Goal: Transaction & Acquisition: Subscribe to service/newsletter

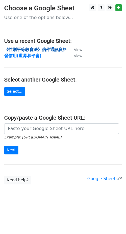
click at [20, 48] on strong "《性別平等教育法》信件通訊資料" at bounding box center [35, 49] width 63 height 5
click at [39, 48] on strong "《性別平等教育法》信件通訊資料" at bounding box center [35, 49] width 63 height 5
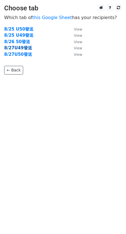
click at [24, 49] on strong "8/27U49發送" at bounding box center [18, 47] width 28 height 5
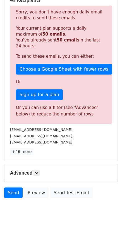
scroll to position [127, 0]
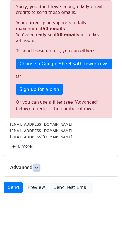
click at [36, 166] on icon at bounding box center [36, 167] width 3 height 3
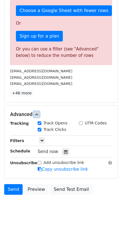
scroll to position [182, 0]
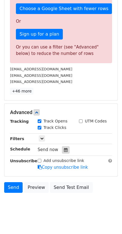
click at [64, 148] on icon at bounding box center [66, 150] width 4 height 4
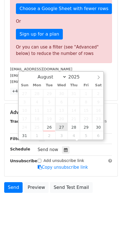
type input "2025-08-27 12:00"
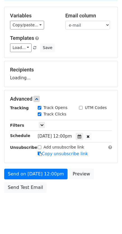
click at [111, 150] on form "Variables Copy/paste... {{序號}} {{name}} {{e-mail}} Email column 序號 name e-mail …" at bounding box center [61, 101] width 114 height 189
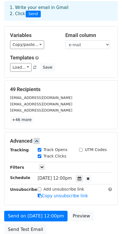
scroll to position [74, 0]
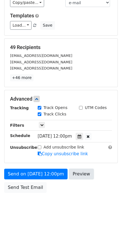
click at [81, 171] on link "Preview" at bounding box center [81, 173] width 25 height 11
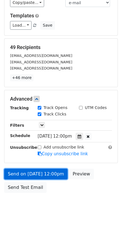
click at [42, 168] on link "Send on Aug 27 at 12:00pm" at bounding box center [35, 173] width 63 height 11
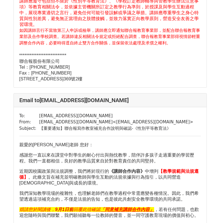
scroll to position [1566, 0]
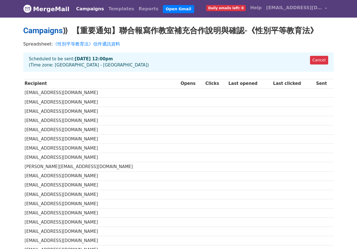
click at [50, 31] on link "Campaigns" at bounding box center [42, 30] width 39 height 9
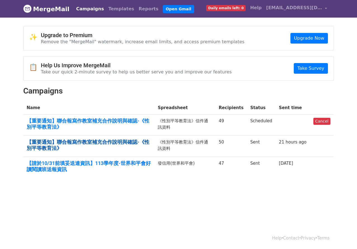
click at [114, 145] on link "【重要通知】聯合報寫作教室補充合作說明與確認-《性別平等教育法》" at bounding box center [89, 145] width 124 height 12
